Goal: Contribute content: Contribute content

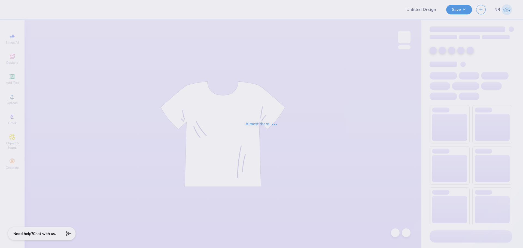
type input "Phi Chi Theta Rush Shirts"
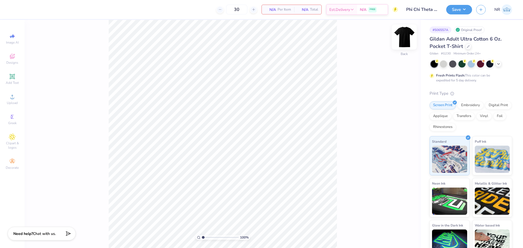
click at [407, 37] on img at bounding box center [404, 37] width 22 height 22
click at [11, 58] on icon at bounding box center [12, 57] width 4 height 4
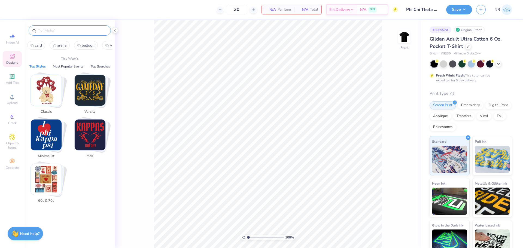
click at [65, 28] on input "text" at bounding box center [73, 30] width 70 height 5
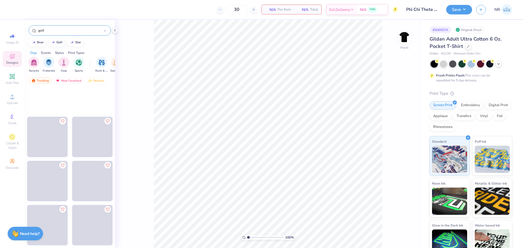
scroll to position [1873, 0]
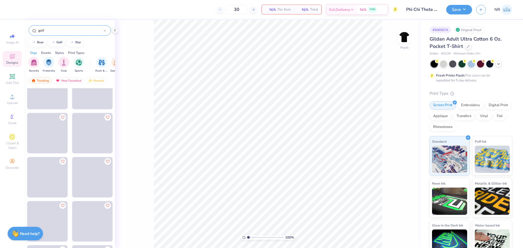
type input "golf"
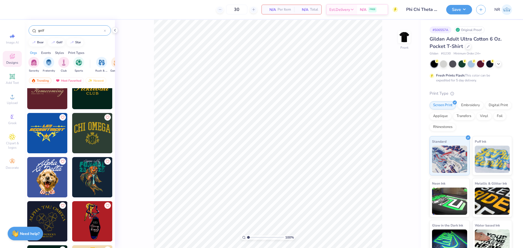
scroll to position [1832, 0]
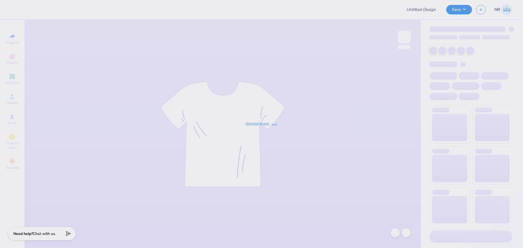
type input "[US_STATE] State : [PERSON_NAME]"
type input "zeta merch"
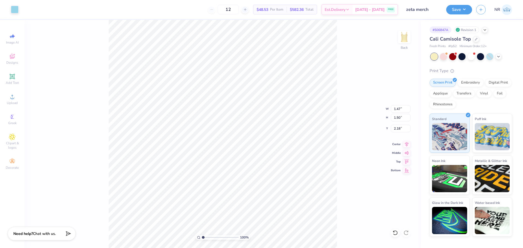
type input "3.89"
click at [396, 233] on icon at bounding box center [394, 232] width 5 height 5
drag, startPoint x: 203, startPoint y: 237, endPoint x: 213, endPoint y: 234, distance: 10.8
type input "3.79"
click at [213, 235] on input "range" at bounding box center [220, 237] width 37 height 5
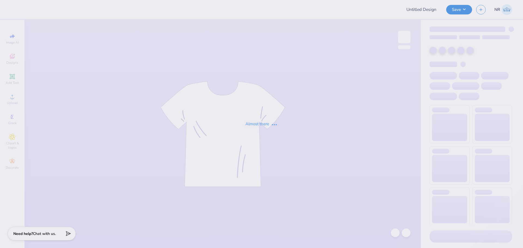
type input "Audrey Moore : Florida Southern College"
